Goal: Check status: Check status

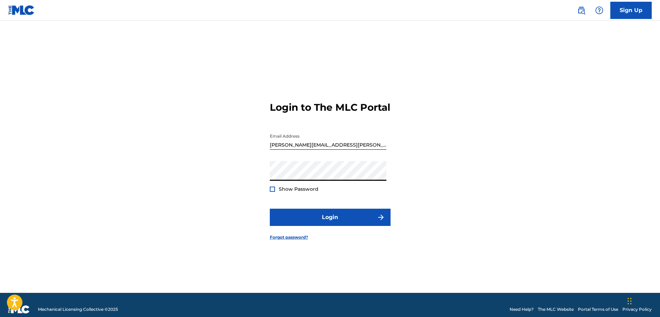
click at [270, 209] on button "Login" at bounding box center [330, 217] width 121 height 17
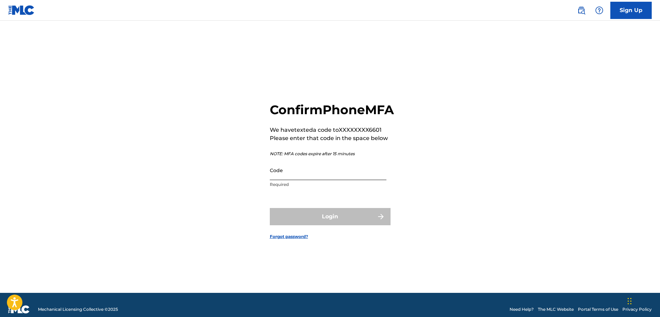
click at [275, 180] on input "Code" at bounding box center [328, 171] width 117 height 20
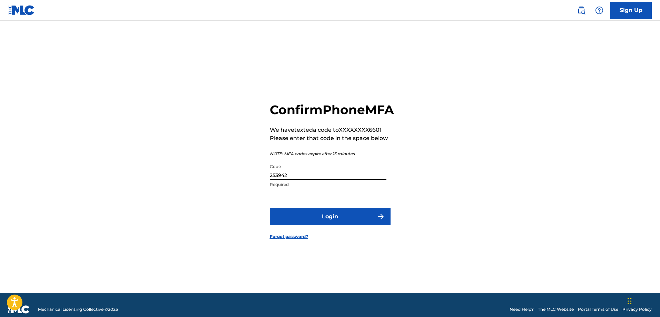
type input "253942"
click at [270, 208] on button "Login" at bounding box center [330, 216] width 121 height 17
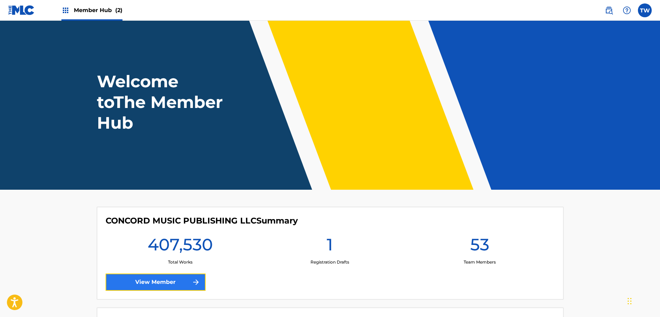
click at [173, 284] on link "View Member" at bounding box center [156, 282] width 100 height 17
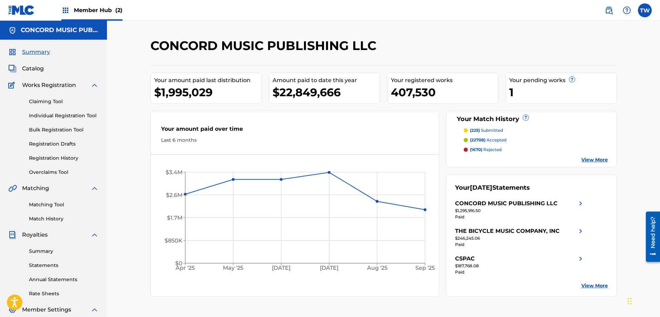
click at [169, 48] on h2 "CONCORD MUSIC PUBLISHING LLC" at bounding box center [265, 46] width 230 height 16
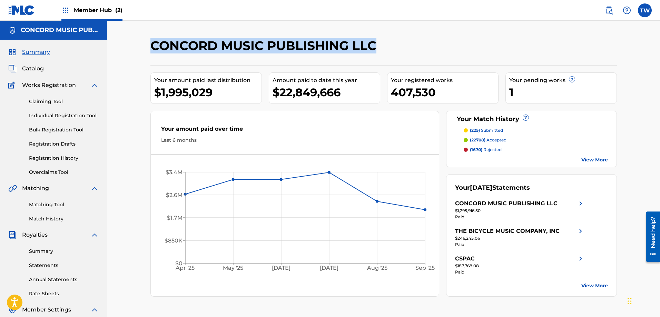
drag, startPoint x: 169, startPoint y: 48, endPoint x: 369, endPoint y: 39, distance: 200.4
click at [369, 39] on h2 "CONCORD MUSIC PUBLISHING LLC" at bounding box center [265, 46] width 230 height 16
copy h2 "CONCORD MUSIC PUBLISHING LLC"
click at [41, 253] on link "Summary" at bounding box center [64, 251] width 70 height 7
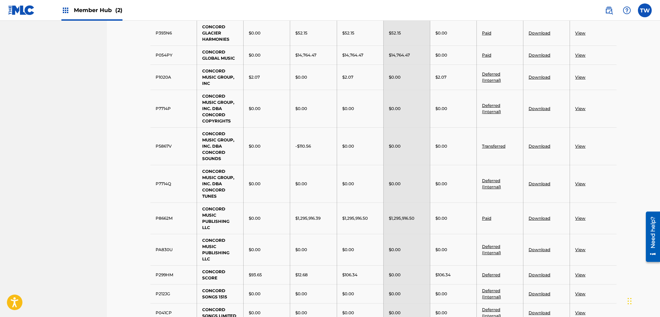
scroll to position [518, 0]
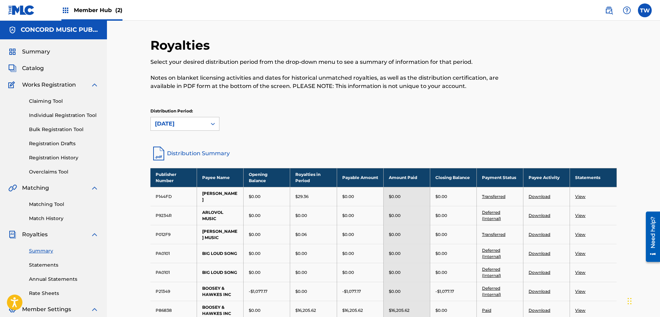
scroll to position [0, 0]
